Goal: Find specific page/section: Find specific page/section

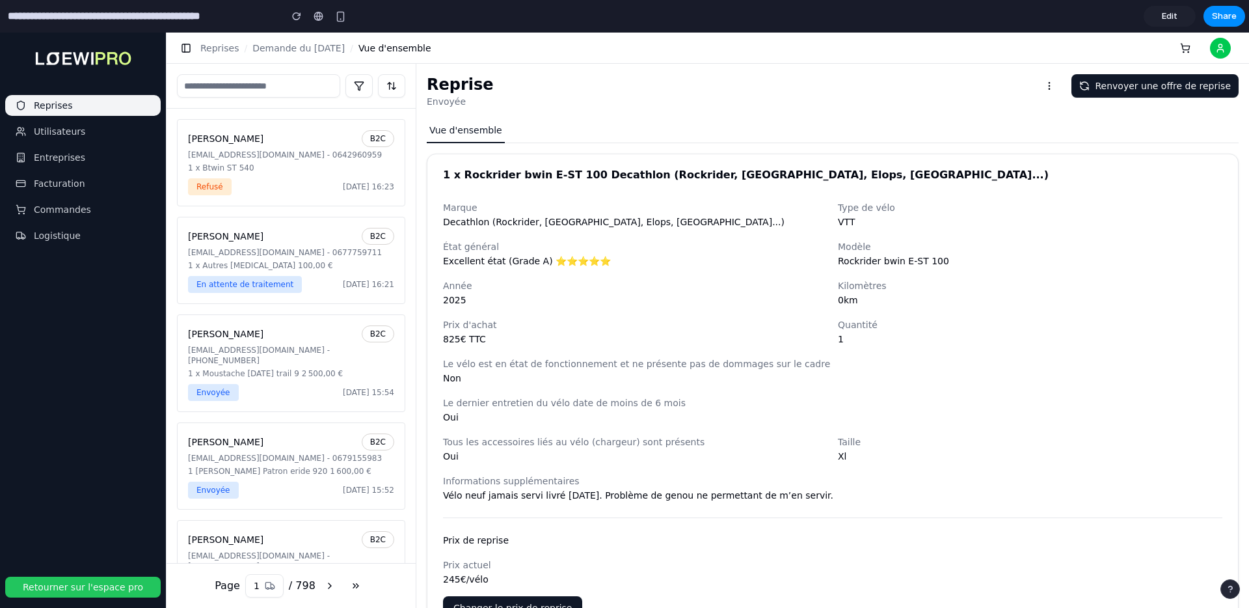
click at [102, 239] on button "Logistique" at bounding box center [83, 235] width 156 height 21
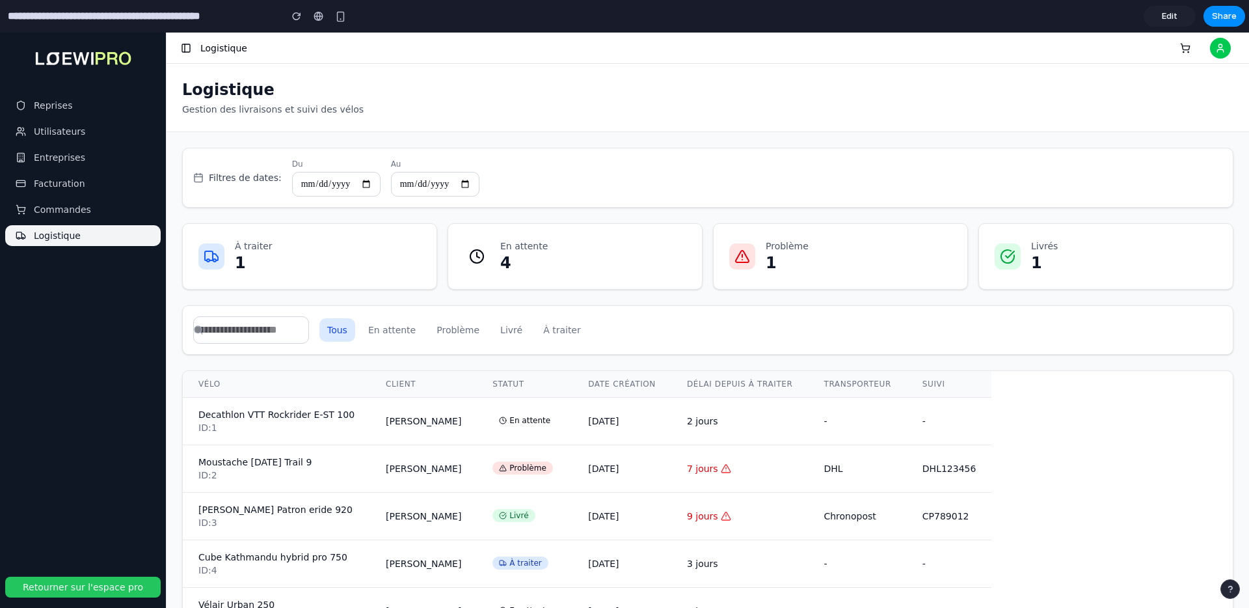
scroll to position [448, 0]
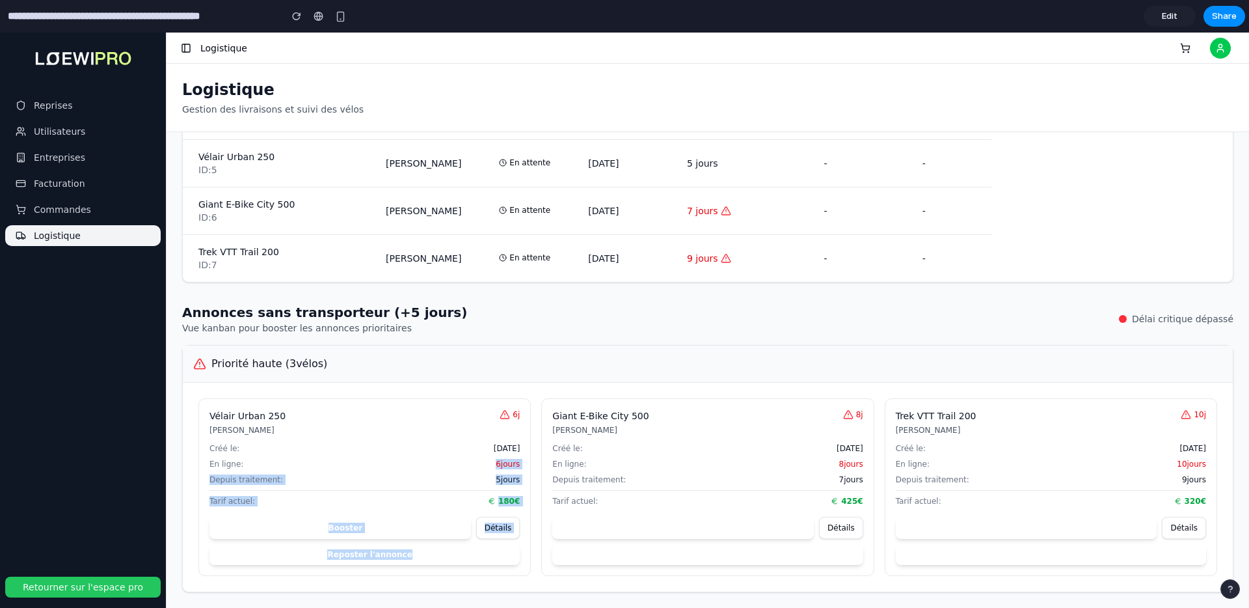
drag, startPoint x: 327, startPoint y: 586, endPoint x: 287, endPoint y: 462, distance: 129.8
click at [287, 462] on div "Vélair Urban 250 [PERSON_NAME] 6 j Créé le: [DATE] En ligne: 6 jours Depuis tra…" at bounding box center [708, 487] width 1050 height 209
click at [287, 462] on div "En ligne: 6 jours" at bounding box center [365, 464] width 310 height 10
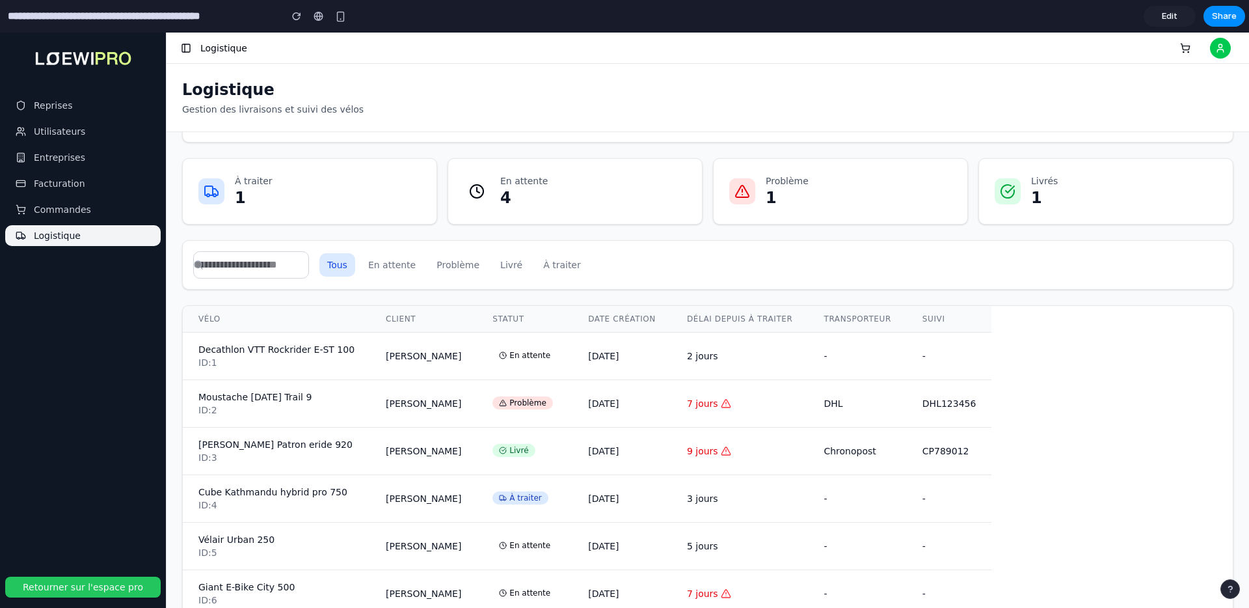
scroll to position [0, 0]
